Goal: Find contact information: Find contact information

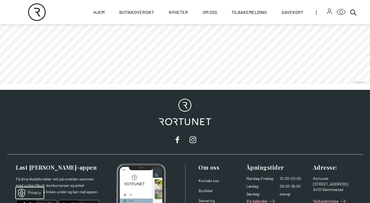
scroll to position [401, 0]
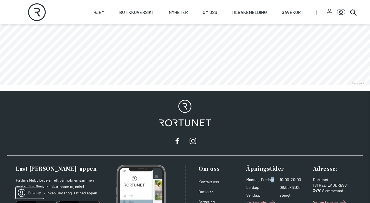
drag, startPoint x: 271, startPoint y: 173, endPoint x: 257, endPoint y: 164, distance: 16.5
click at [259, 165] on div "Åpningstider Mandag - Fredag : 10:00-20:00 Lørdag : 09:00-18:00 Søndag : stengt…" at bounding box center [277, 202] width 62 height 77
drag, startPoint x: 255, startPoint y: 156, endPoint x: 243, endPoint y: 146, distance: 15.8
click at [257, 160] on div "Last [PERSON_NAME]-appen Få dine klubbfordeler rett på mobilen sammen med unike…" at bounding box center [185, 203] width 356 height 95
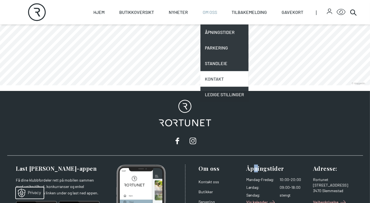
click at [218, 81] on link "Kontakt" at bounding box center [224, 79] width 48 height 16
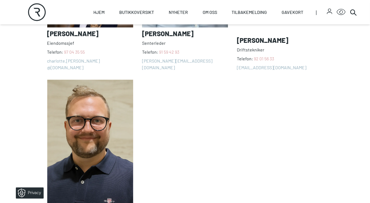
scroll to position [541, 0]
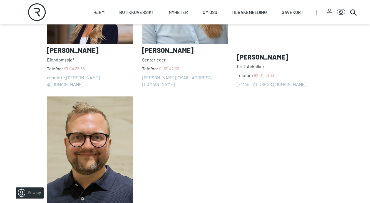
drag, startPoint x: 207, startPoint y: 118, endPoint x: 212, endPoint y: 101, distance: 18.3
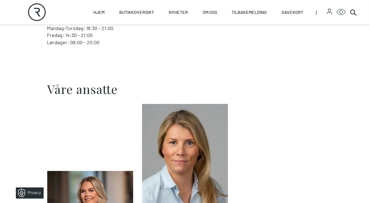
scroll to position [336, 0]
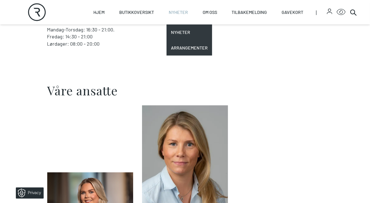
drag, startPoint x: 266, startPoint y: 161, endPoint x: 195, endPoint y: 16, distance: 161.4
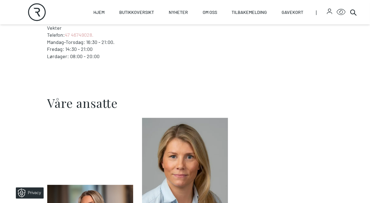
scroll to position [305, 0]
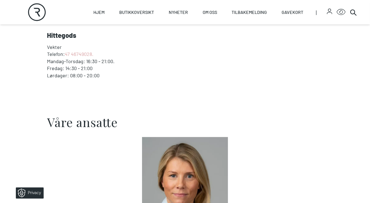
click at [275, 81] on section "Vi på senterkontoret jobber for deg som kunde og har du spørsmål eller ønsker a…" at bounding box center [185, 28] width 370 height 133
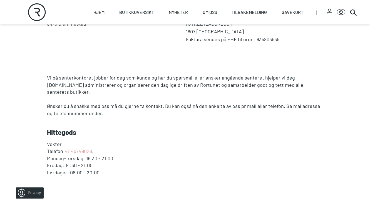
scroll to position [207, 0]
drag, startPoint x: 299, startPoint y: 155, endPoint x: 272, endPoint y: 1, distance: 155.8
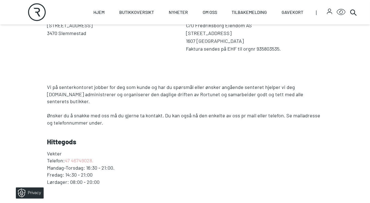
scroll to position [192, 0]
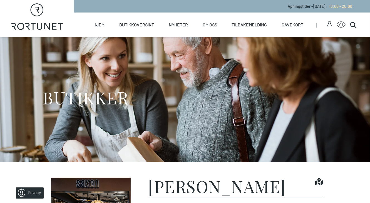
drag, startPoint x: 209, startPoint y: 171, endPoint x: 276, endPoint y: 199, distance: 72.0
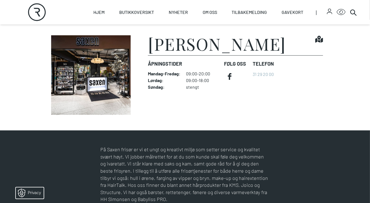
scroll to position [224, 0]
